Goal: Information Seeking & Learning: Check status

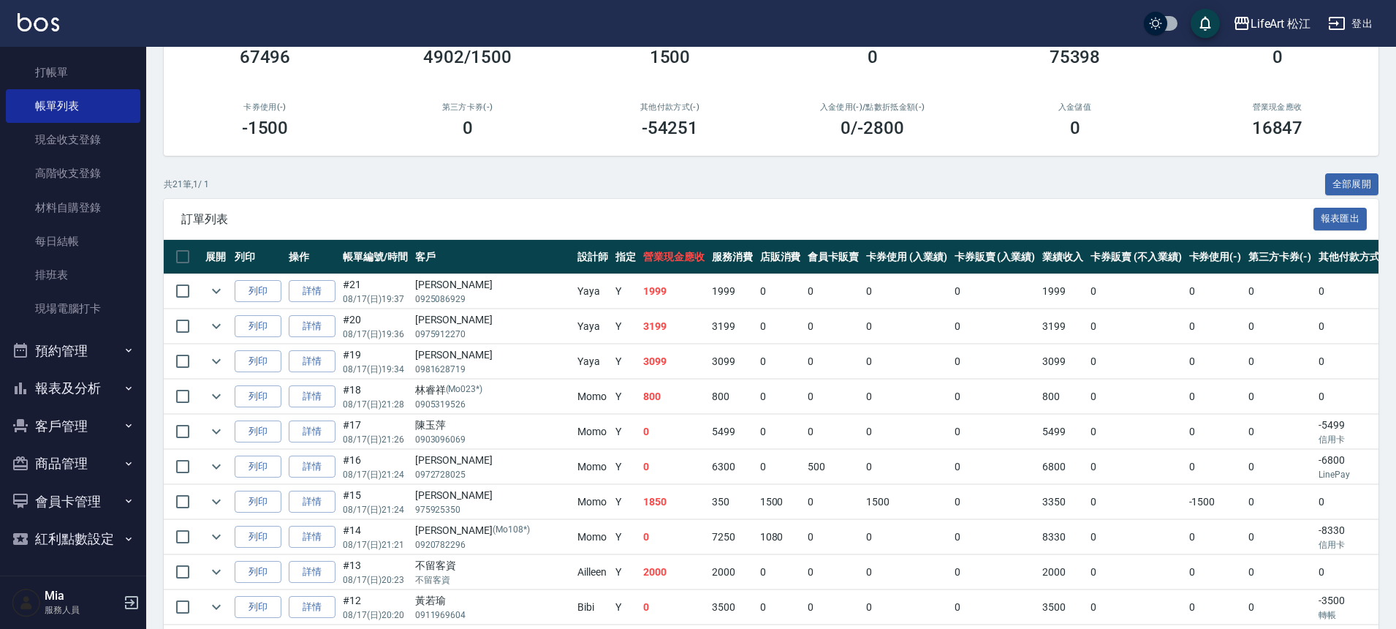
scroll to position [167, 0]
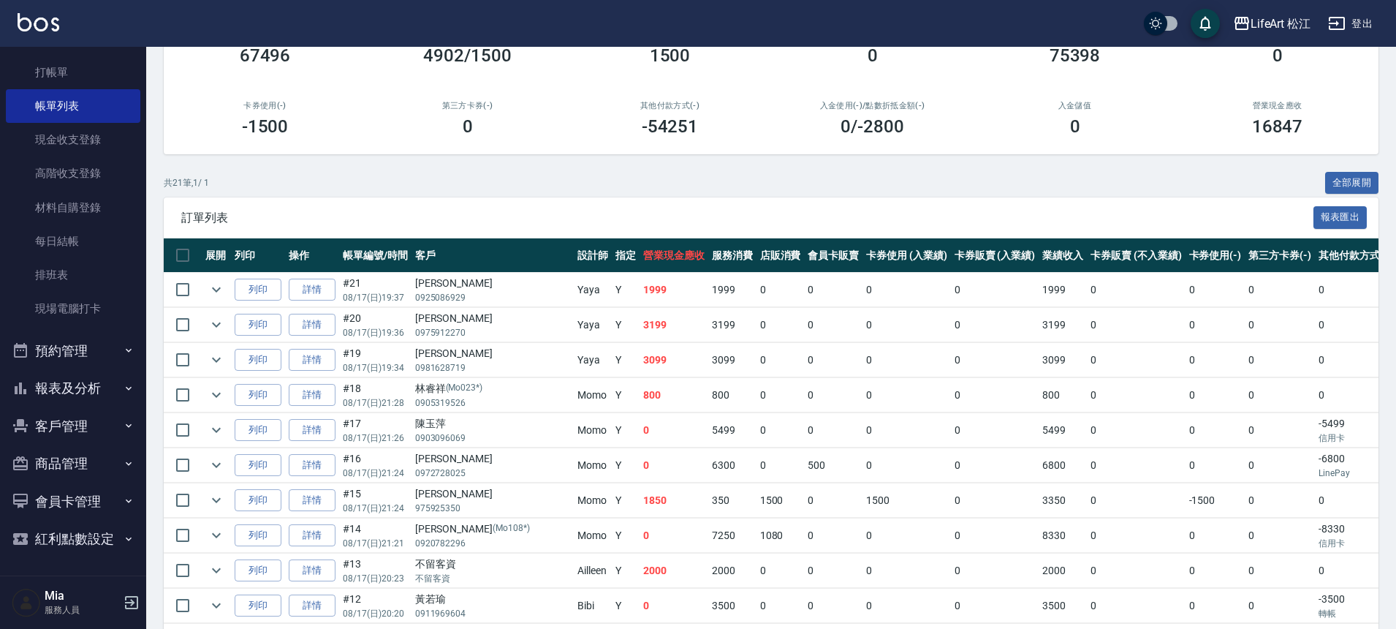
click at [80, 430] on button "客戶管理" at bounding box center [73, 426] width 134 height 38
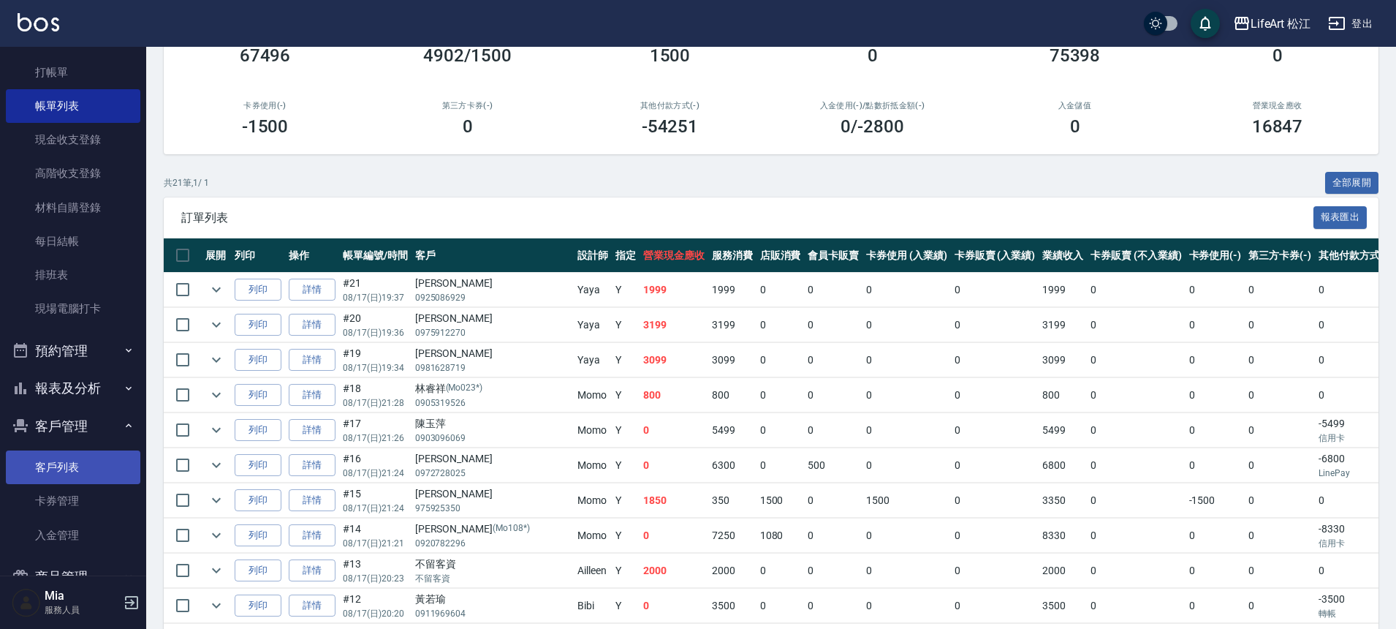
click at [88, 477] on link "客戶列表" at bounding box center [73, 467] width 134 height 34
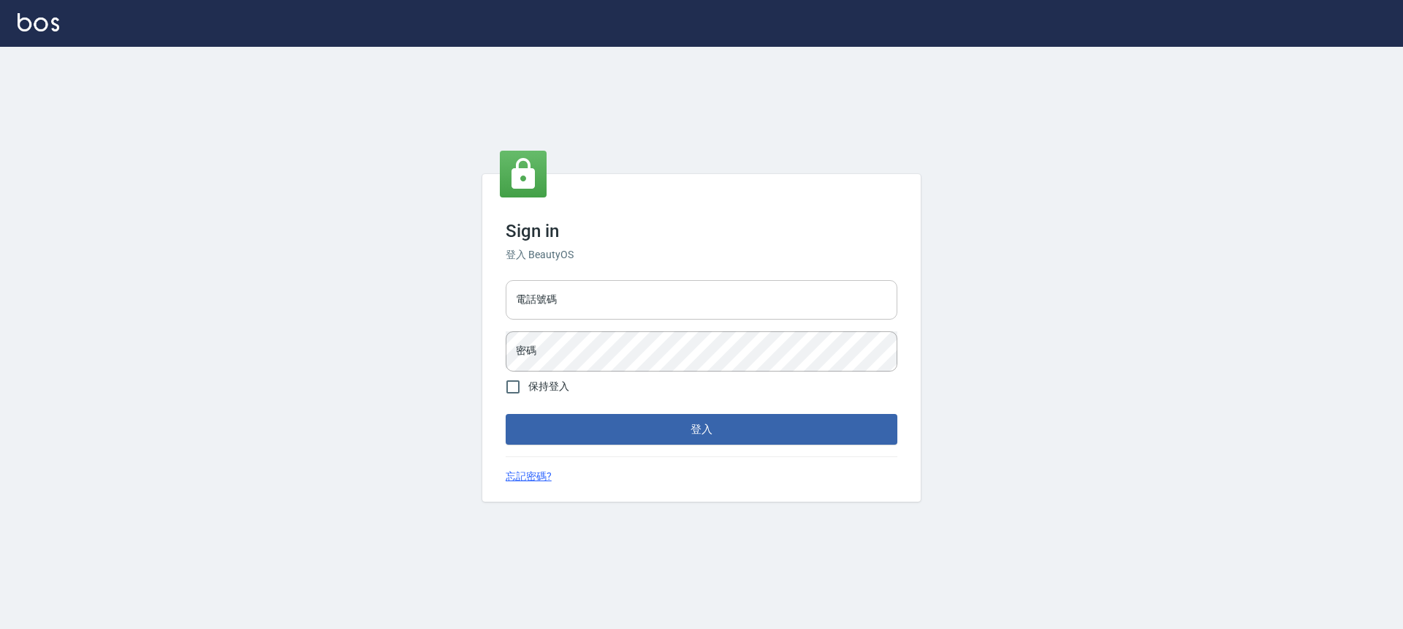
click at [625, 290] on input "電話號碼" at bounding box center [702, 299] width 392 height 39
type input "0932038180"
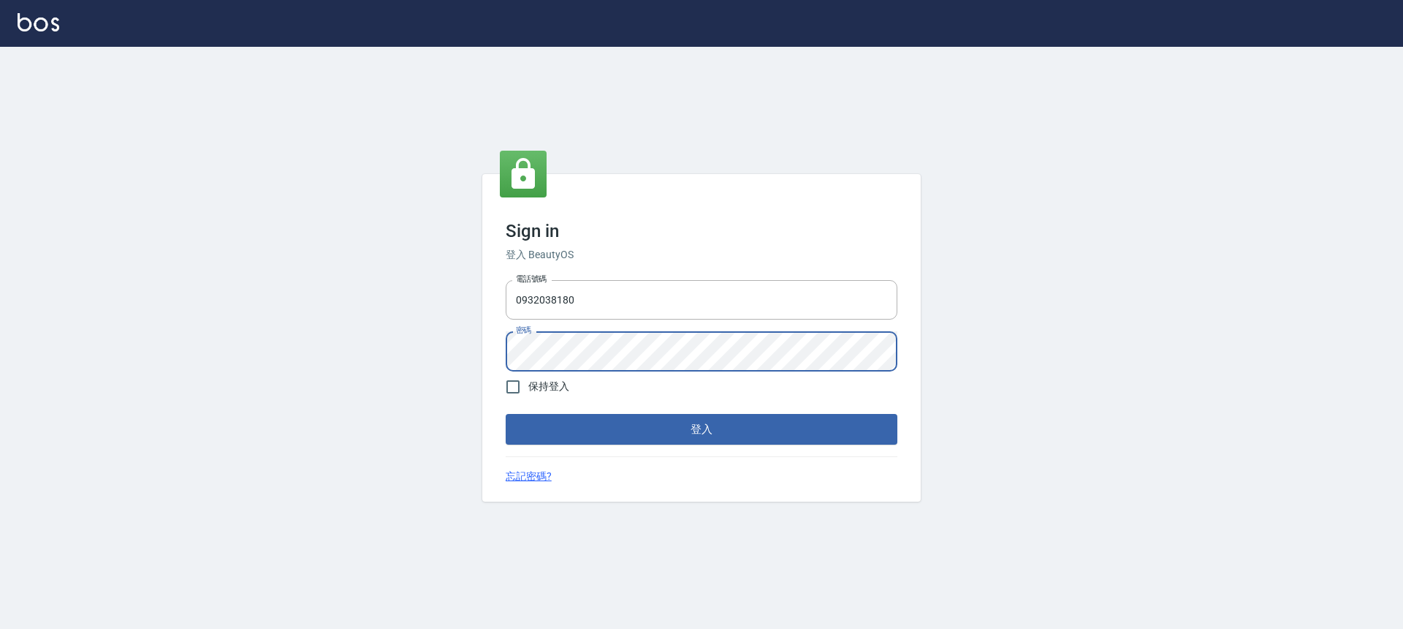
click at [506, 414] on button "登入" at bounding box center [702, 429] width 392 height 31
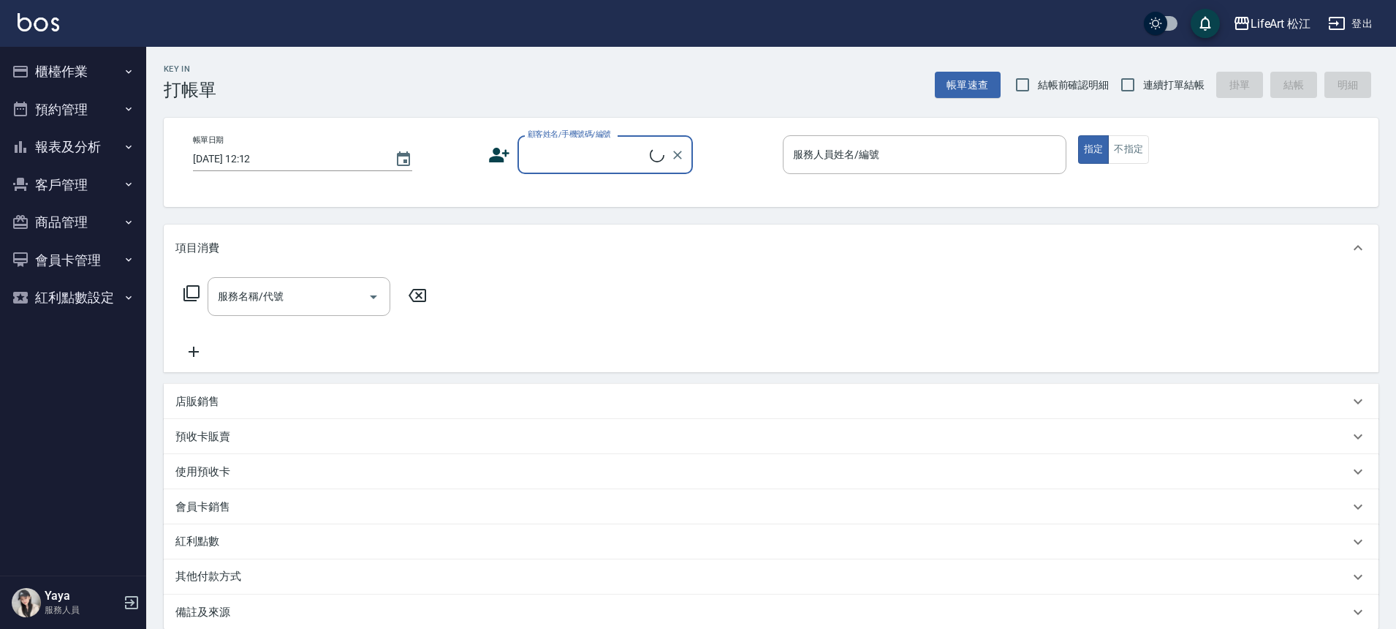
click at [81, 189] on button "客戶管理" at bounding box center [73, 185] width 134 height 38
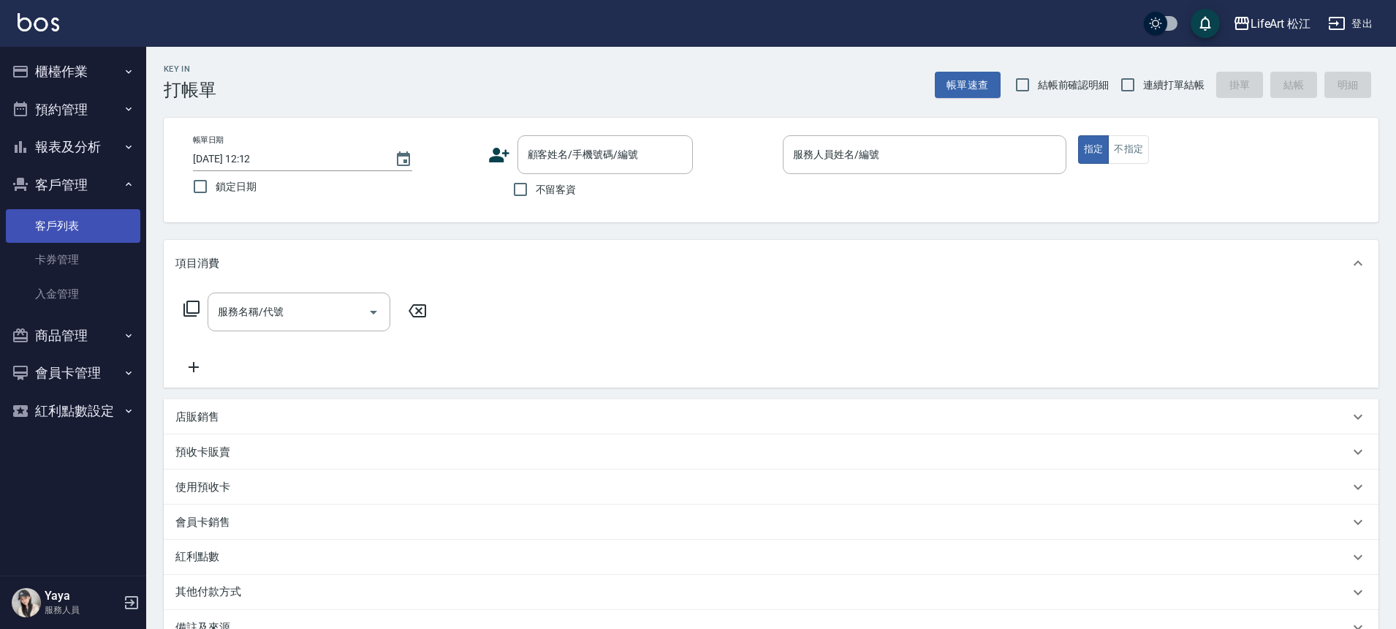
click at [83, 222] on link "客戶列表" at bounding box center [73, 226] width 134 height 34
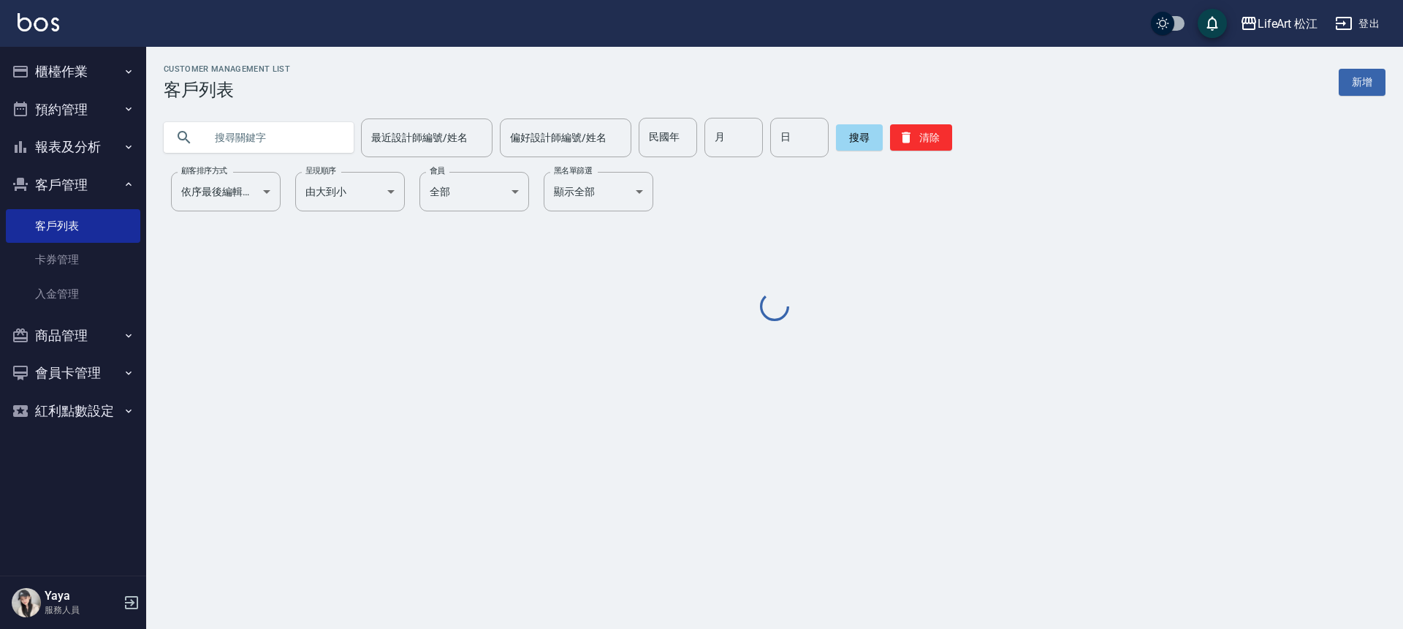
click at [234, 132] on input "text" at bounding box center [273, 137] width 137 height 39
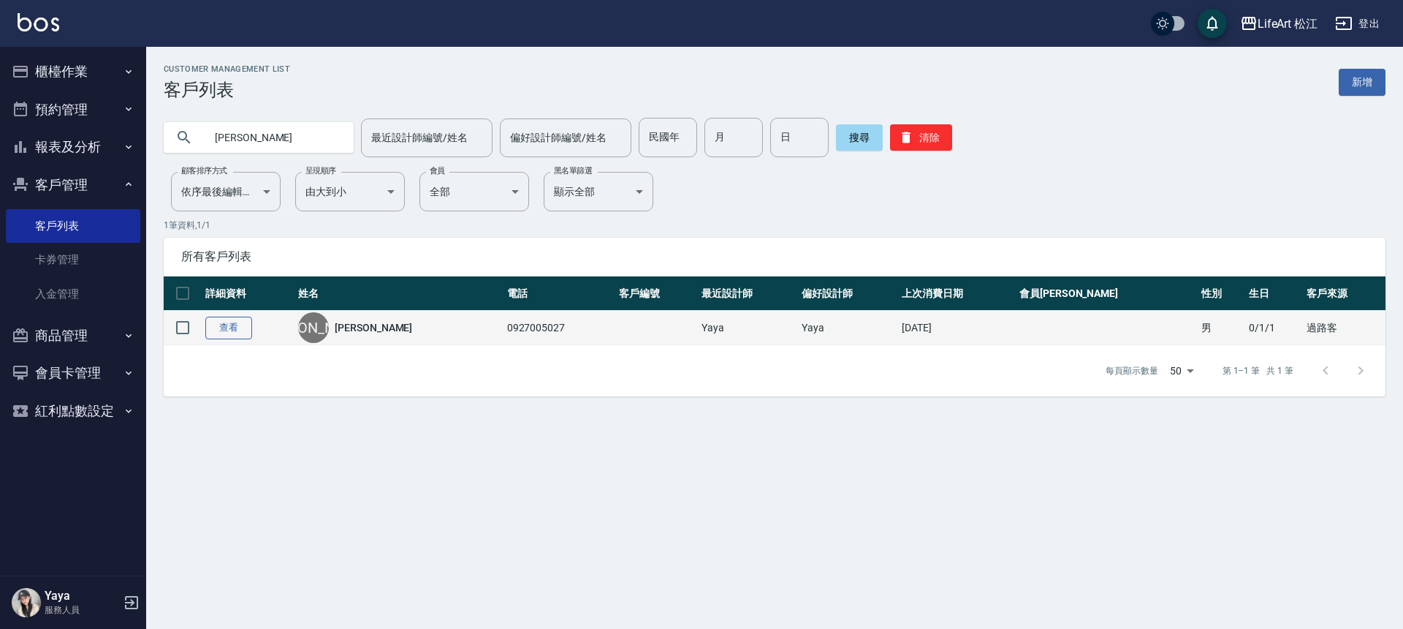
type input "盧迎"
click at [238, 323] on link "查看" at bounding box center [228, 327] width 47 height 23
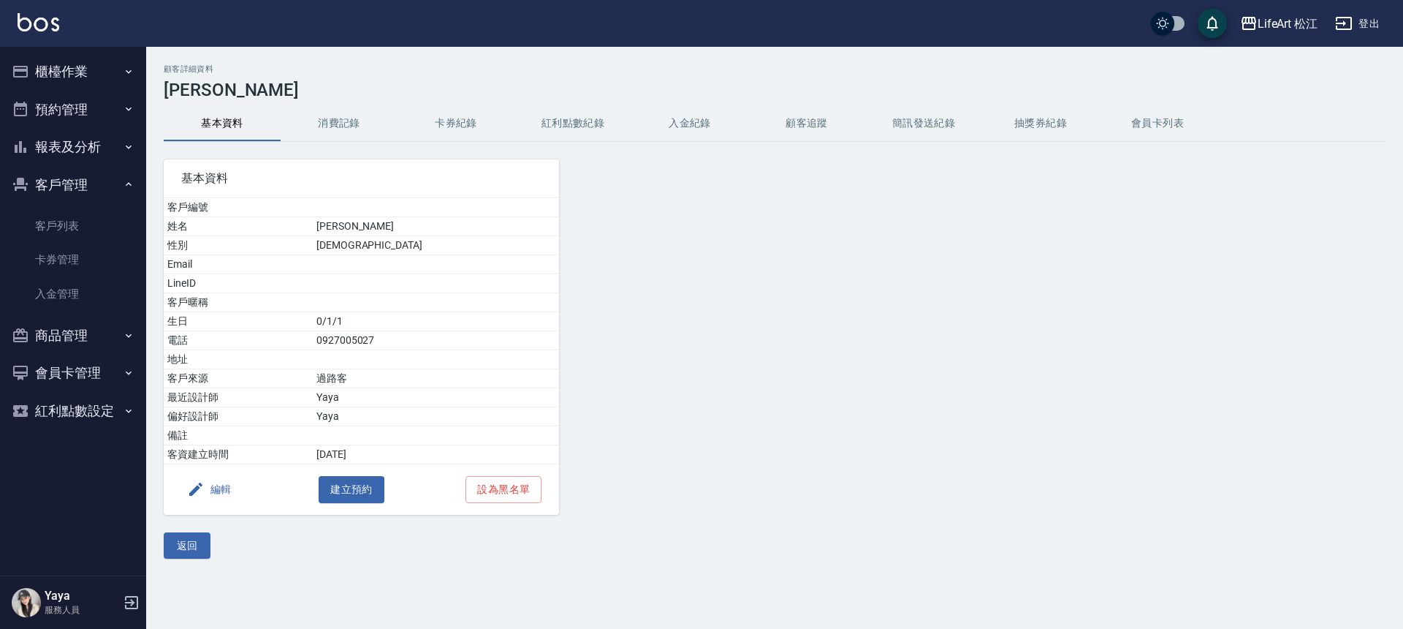
click at [335, 128] on button "消費記錄" at bounding box center [339, 123] width 117 height 35
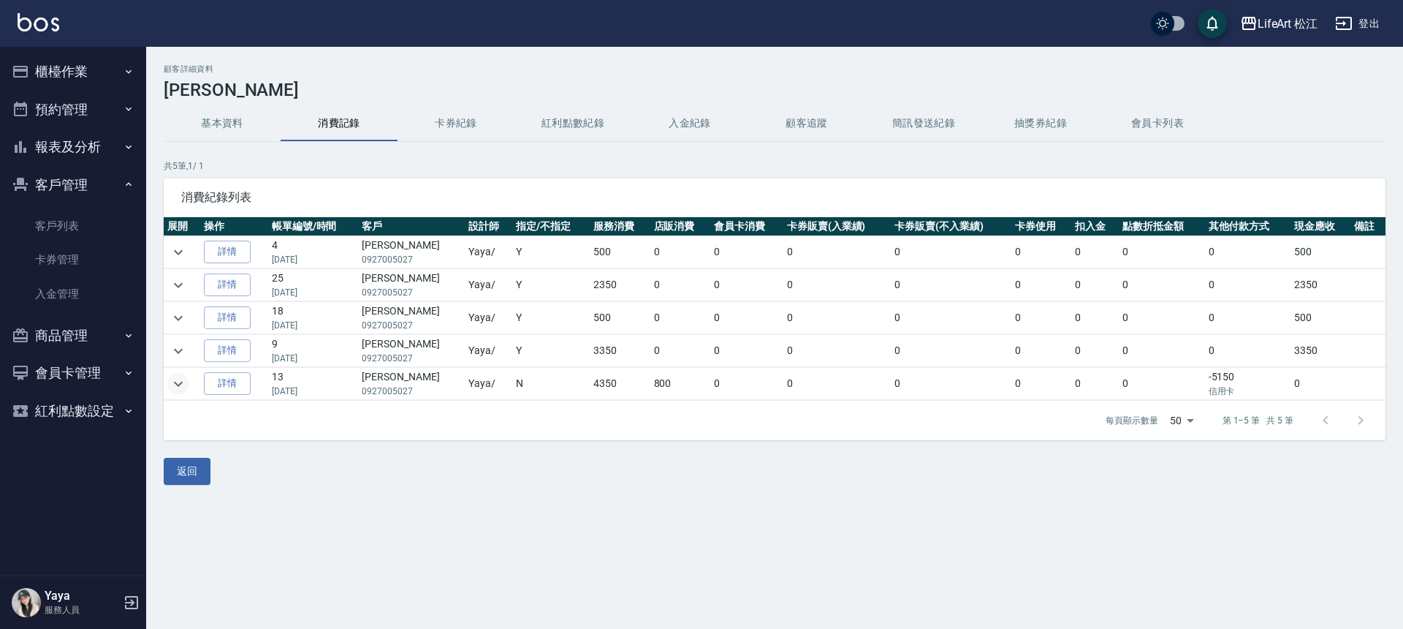
click at [179, 381] on icon "expand row" at bounding box center [179, 384] width 18 height 18
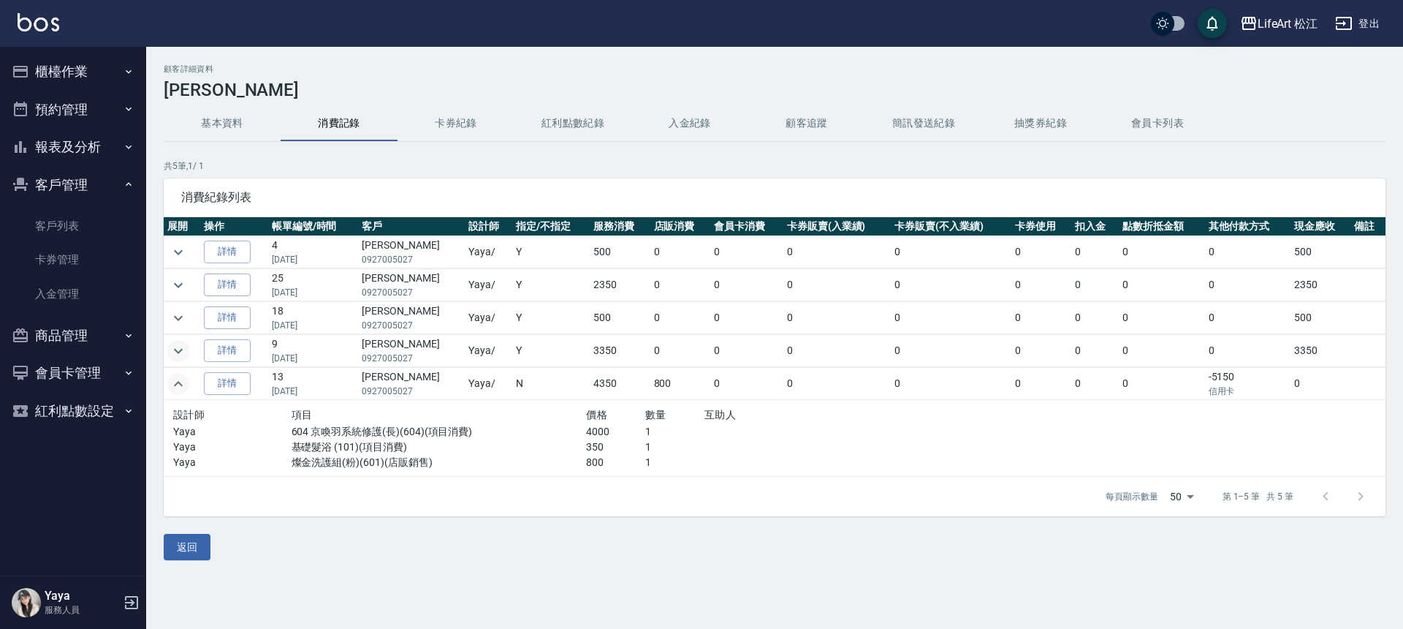
click at [179, 354] on icon "expand row" at bounding box center [179, 351] width 18 height 18
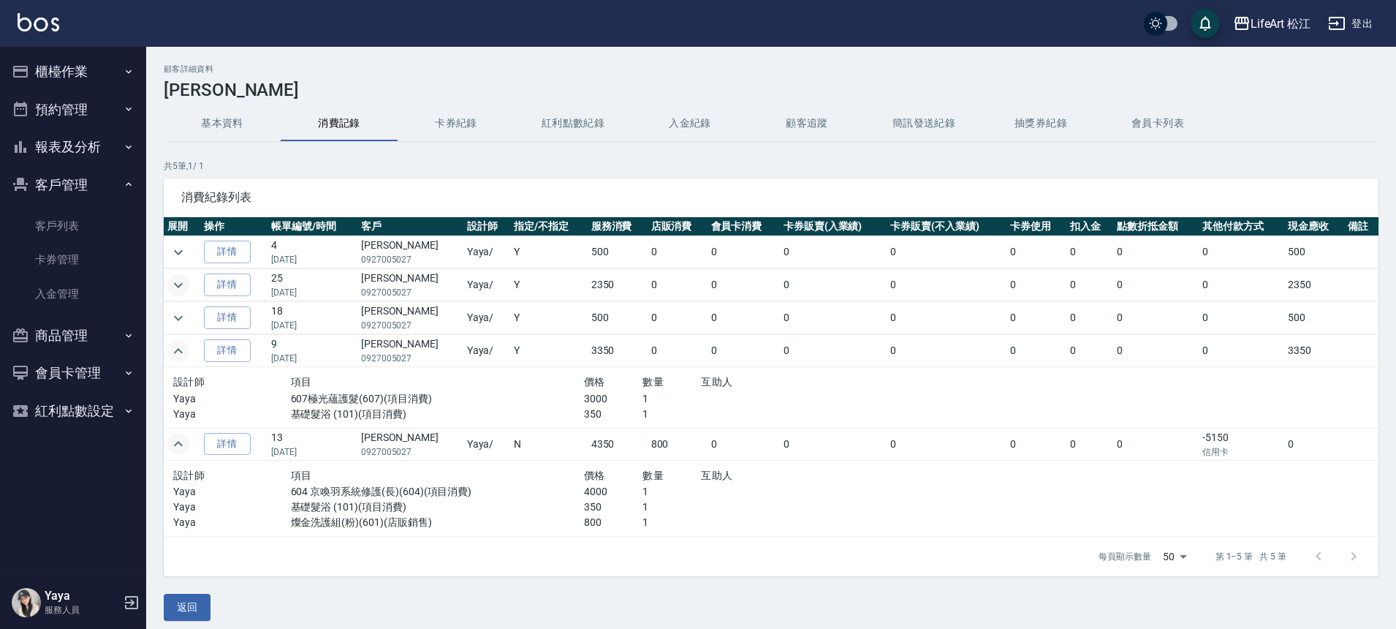
click at [181, 286] on icon "expand row" at bounding box center [179, 285] width 18 height 18
